Goal: Task Accomplishment & Management: Use online tool/utility

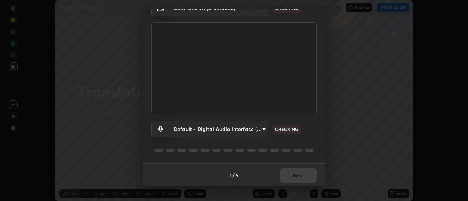
scroll to position [38, 0]
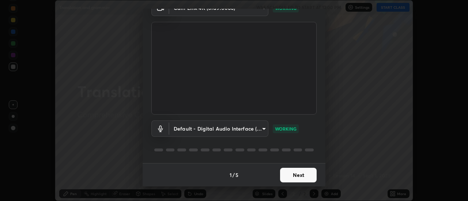
click at [298, 175] on button "Next" at bounding box center [298, 175] width 37 height 15
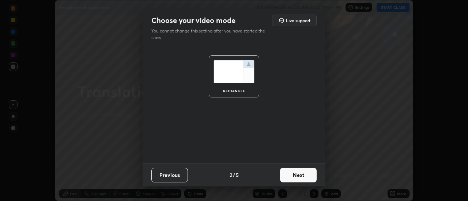
scroll to position [0, 0]
click at [298, 175] on button "Next" at bounding box center [298, 175] width 37 height 15
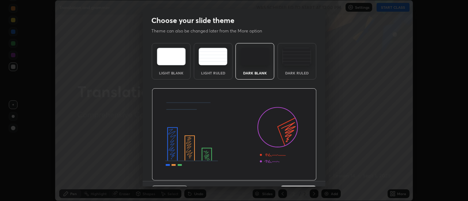
scroll to position [18, 0]
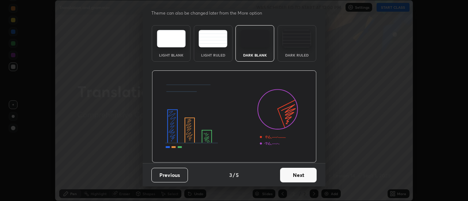
click at [293, 174] on button "Next" at bounding box center [298, 175] width 37 height 15
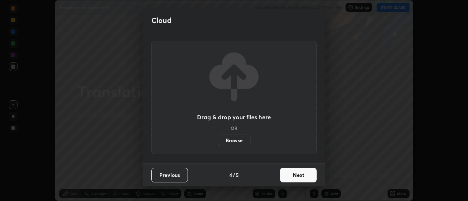
scroll to position [0, 0]
click at [293, 174] on button "Next" at bounding box center [298, 175] width 37 height 15
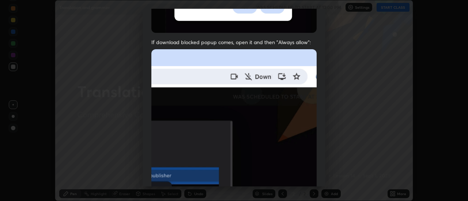
scroll to position [187, 0]
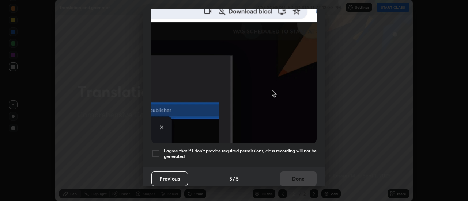
click at [292, 148] on h5 "I agree that if I don't provide required permissions, class recording will not …" at bounding box center [240, 153] width 153 height 11
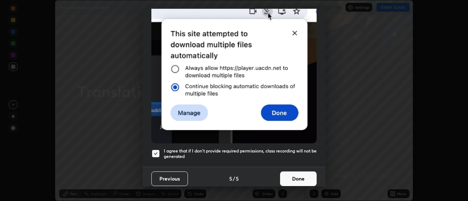
click at [288, 172] on button "Done" at bounding box center [298, 179] width 37 height 15
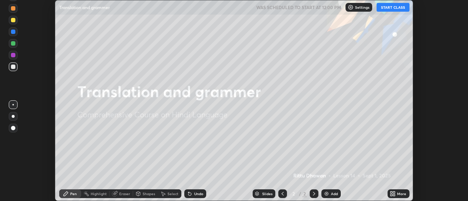
click at [393, 193] on icon at bounding box center [392, 194] width 6 height 6
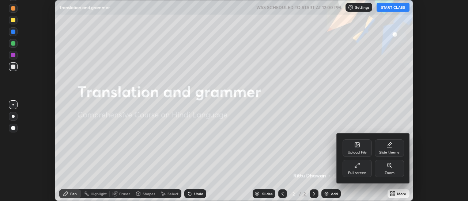
click at [387, 151] on div "Slide theme" at bounding box center [389, 153] width 20 height 4
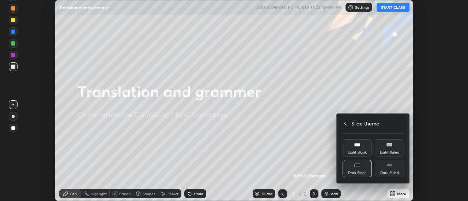
click at [385, 148] on div "Light Ruled" at bounding box center [388, 149] width 29 height 18
click at [329, 194] on div at bounding box center [234, 100] width 468 height 201
click at [330, 194] on div "Upload File Slide theme Full screen Zoom Slide theme Light Blank Light Ruled Da…" at bounding box center [234, 100] width 468 height 201
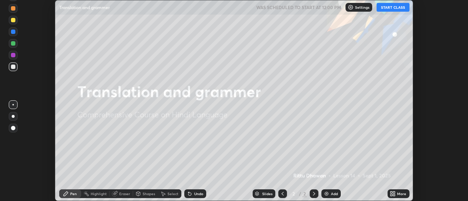
click at [332, 194] on div "Add" at bounding box center [334, 194] width 7 height 4
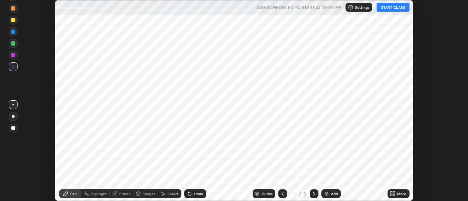
click at [383, 5] on button "START CLASS" at bounding box center [392, 7] width 33 height 9
